Goal: Task Accomplishment & Management: Use online tool/utility

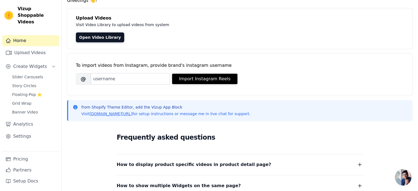
scroll to position [29, 0]
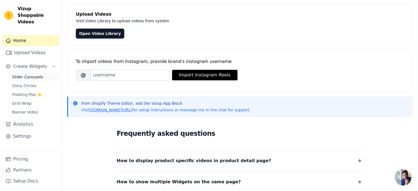
click at [33, 74] on span "Slider Carousels" at bounding box center [27, 76] width 31 height 5
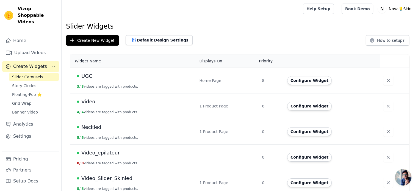
scroll to position [6, 0]
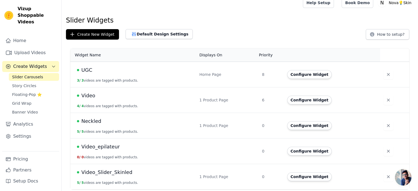
click at [118, 175] on span "Video_Slider_Skinled" at bounding box center [106, 173] width 51 height 8
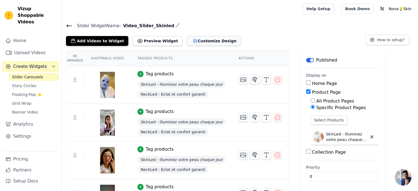
click at [192, 43] on icon "button" at bounding box center [194, 40] width 5 height 5
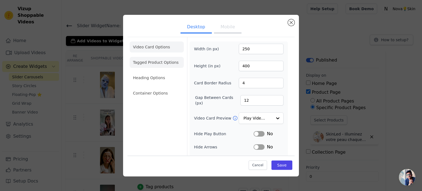
click at [156, 88] on li "Tagged Product Options" at bounding box center [157, 93] width 54 height 11
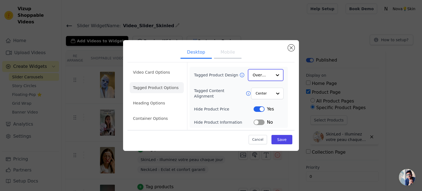
click at [264, 76] on input "Tagged Product Design" at bounding box center [262, 75] width 19 height 11
click at [169, 82] on li "Video Card Options" at bounding box center [157, 87] width 54 height 11
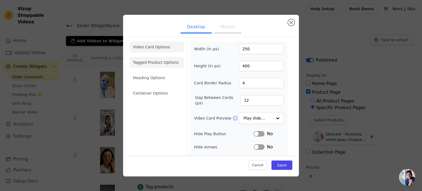
click at [156, 88] on li "Tagged Product Options" at bounding box center [157, 93] width 54 height 11
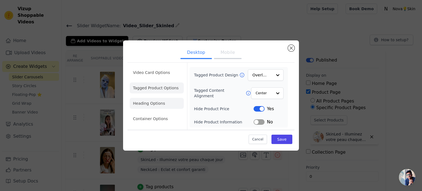
click at [148, 101] on li "Heading Options" at bounding box center [157, 103] width 54 height 11
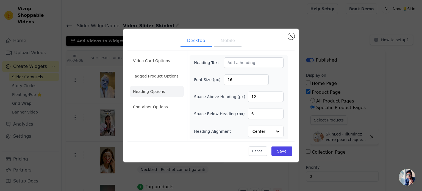
click at [218, 45] on button "Mobile" at bounding box center [227, 41] width 27 height 12
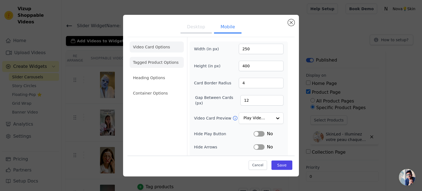
click at [156, 88] on li "Tagged Product Options" at bounding box center [157, 93] width 54 height 11
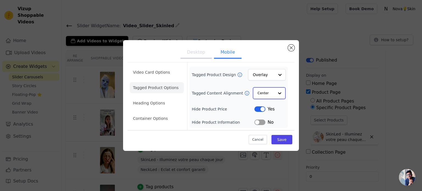
click at [269, 96] on input "Tagged Content Alignment" at bounding box center [266, 93] width 16 height 11
click at [273, 93] on input "Tagged Content Alignment" at bounding box center [266, 93] width 16 height 11
click at [151, 102] on li "Heading Options" at bounding box center [157, 103] width 54 height 11
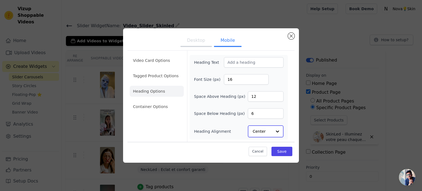
click at [276, 136] on div at bounding box center [277, 131] width 11 height 11
click at [272, 132] on input "Heading Alignment" at bounding box center [262, 131] width 19 height 11
click at [157, 101] on ul "Video Card Options Tagged Product Options Heading Options Container Options" at bounding box center [157, 84] width 54 height 62
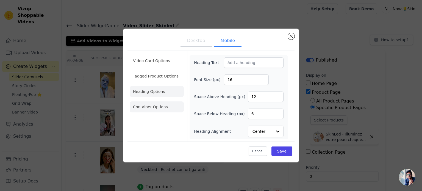
click at [158, 105] on li "Container Options" at bounding box center [157, 106] width 54 height 11
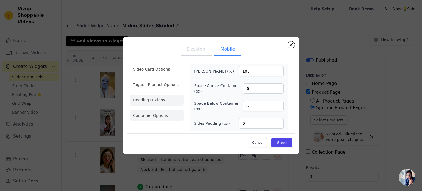
click at [165, 101] on li "Heading Options" at bounding box center [157, 100] width 54 height 11
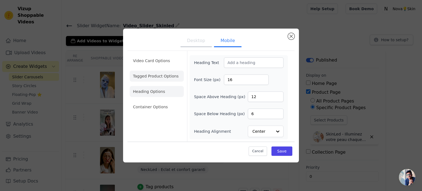
click at [162, 101] on li "Tagged Product Options" at bounding box center [157, 106] width 54 height 11
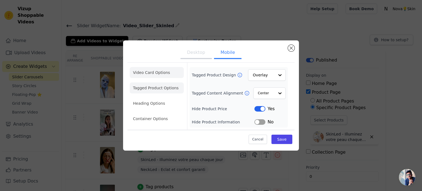
click at [161, 82] on li "Video Card Options" at bounding box center [157, 87] width 54 height 11
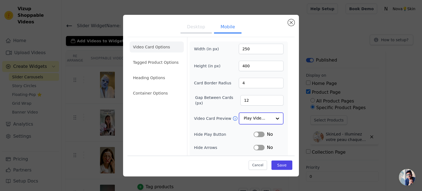
click at [247, 114] on input "Video Card Preview" at bounding box center [258, 118] width 28 height 11
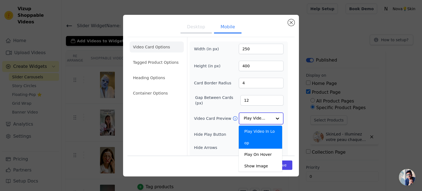
click at [257, 118] on input "Video Card Preview" at bounding box center [258, 118] width 28 height 11
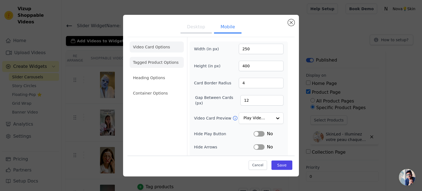
click at [166, 88] on li "Tagged Product Options" at bounding box center [157, 93] width 54 height 11
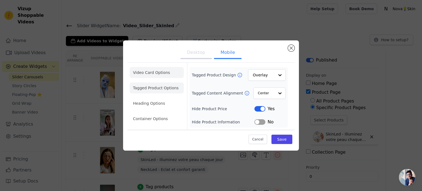
click at [161, 82] on li "Video Card Options" at bounding box center [157, 87] width 54 height 11
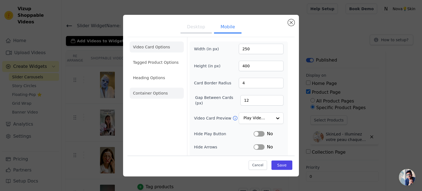
click at [164, 91] on li "Container Options" at bounding box center [157, 93] width 54 height 11
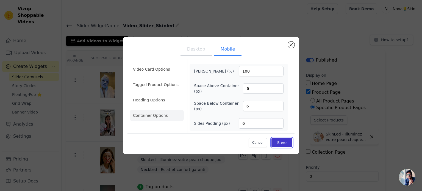
click at [280, 141] on button "Save" at bounding box center [282, 142] width 21 height 9
